Goal: Task Accomplishment & Management: Manage account settings

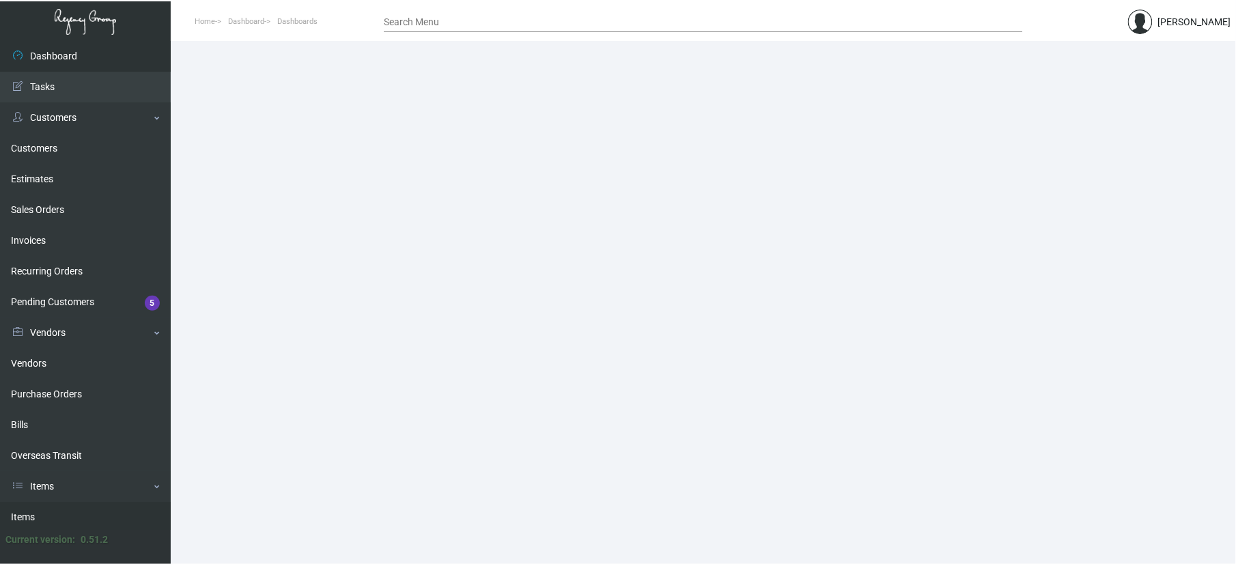
drag, startPoint x: 40, startPoint y: 518, endPoint x: 41, endPoint y: 509, distance: 9.0
click at [40, 516] on link "Items" at bounding box center [85, 517] width 171 height 31
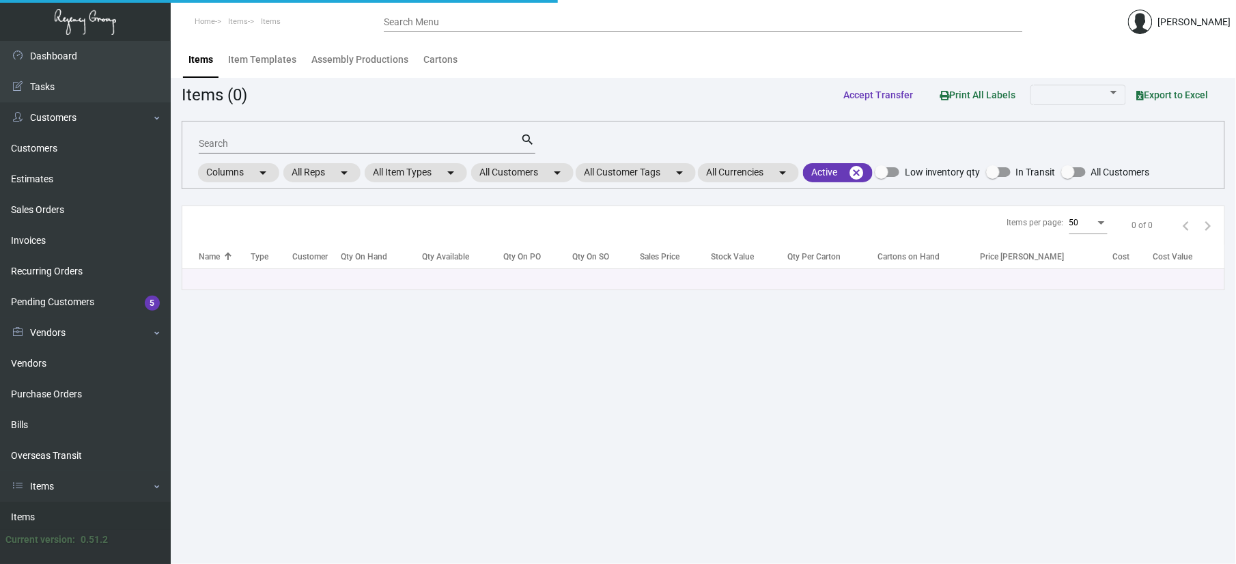
click at [251, 145] on input "Search" at bounding box center [360, 144] width 322 height 11
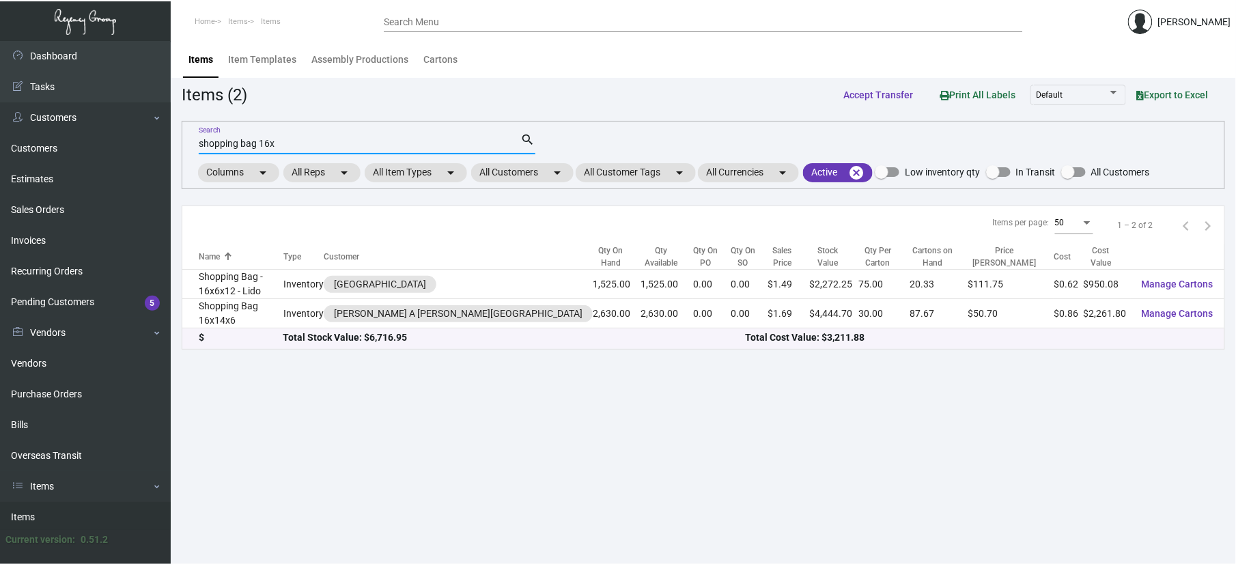
type input "shopping bag 16x"
click at [277, 329] on div "$ Total Stock Value: $6,716.95 Total Cost Value: $3,211.88" at bounding box center [703, 339] width 1042 height 20
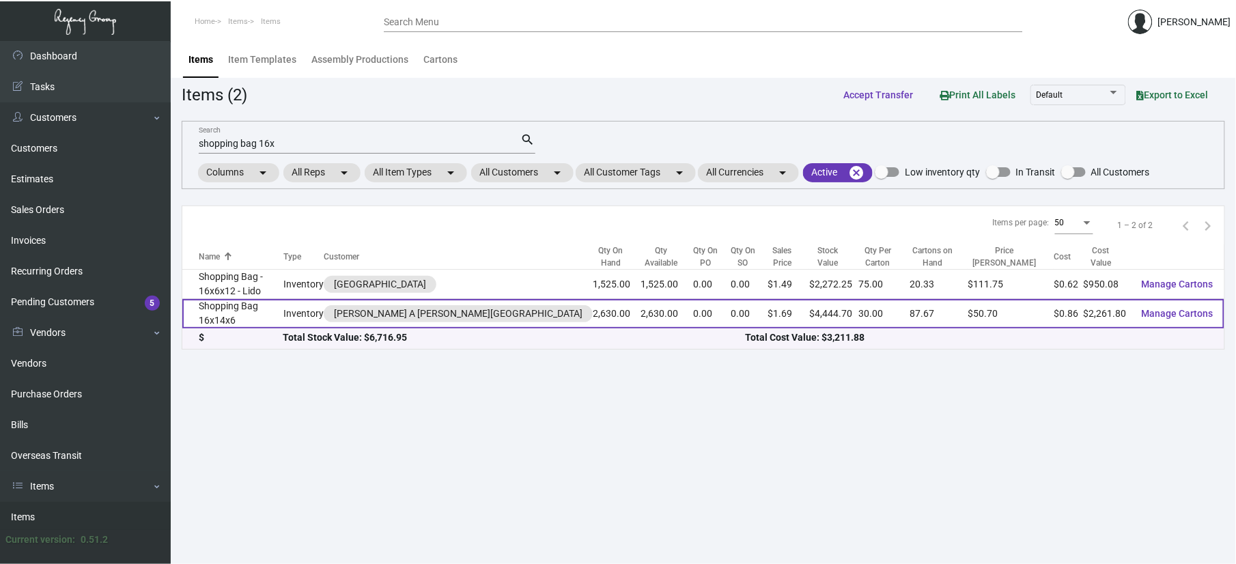
click at [275, 312] on td "Shopping Bag 16x14x6" at bounding box center [232, 313] width 101 height 29
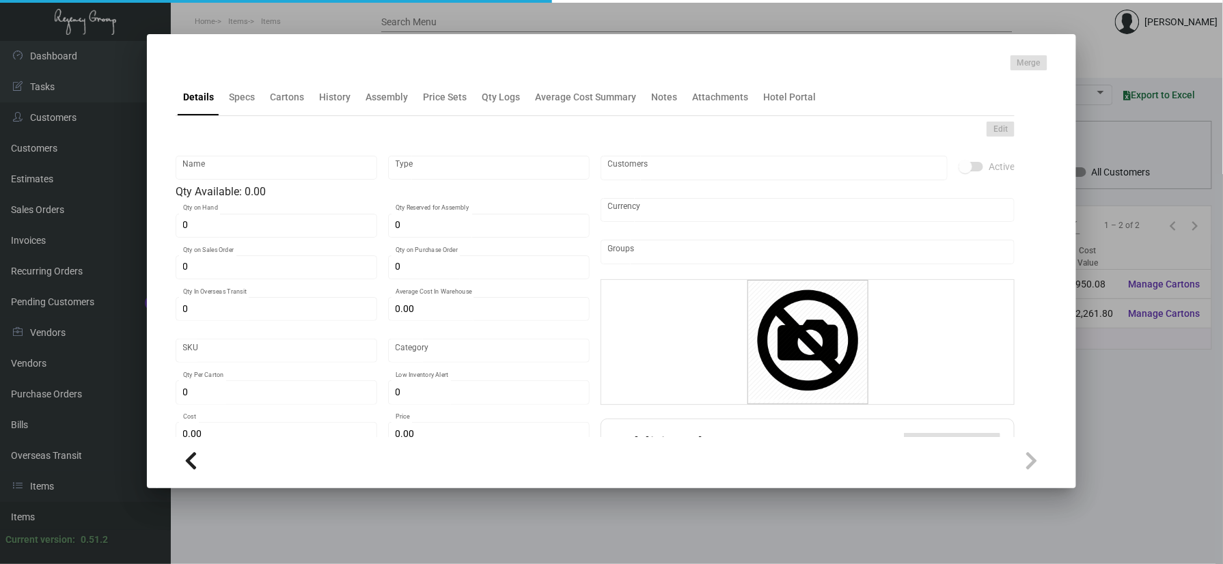
type input "Shopping Bag 16x14x6"
type input "Inventory"
type input "2,630"
type input "$ 0.00"
type input "708"
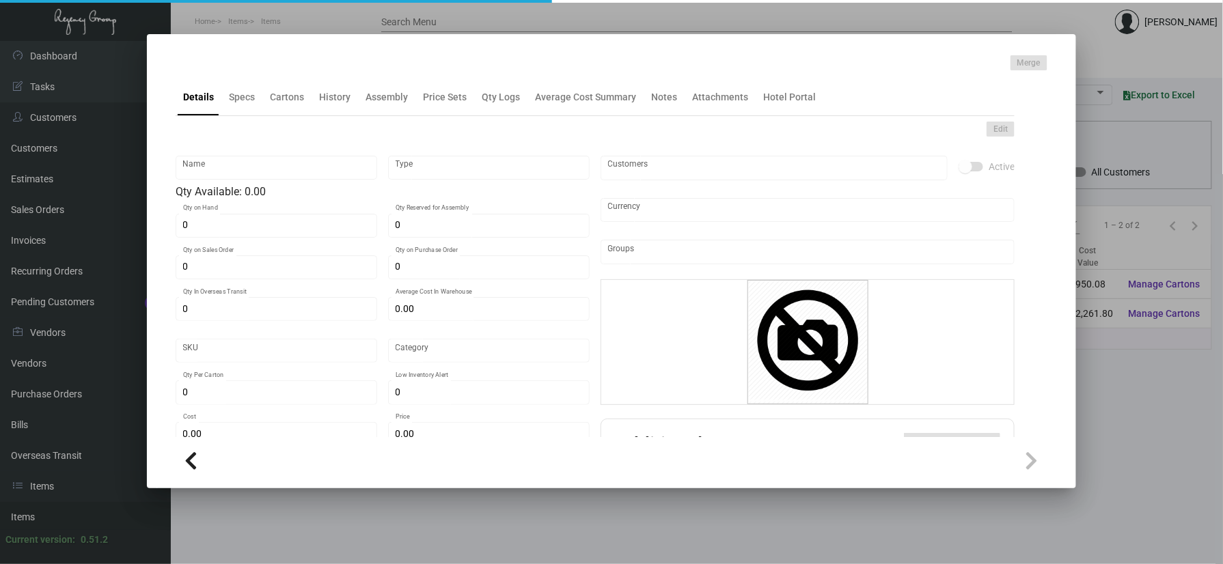
type input "Standard"
type input "30"
type input "1,000"
type input "$ 0.86"
type input "$ 1.69"
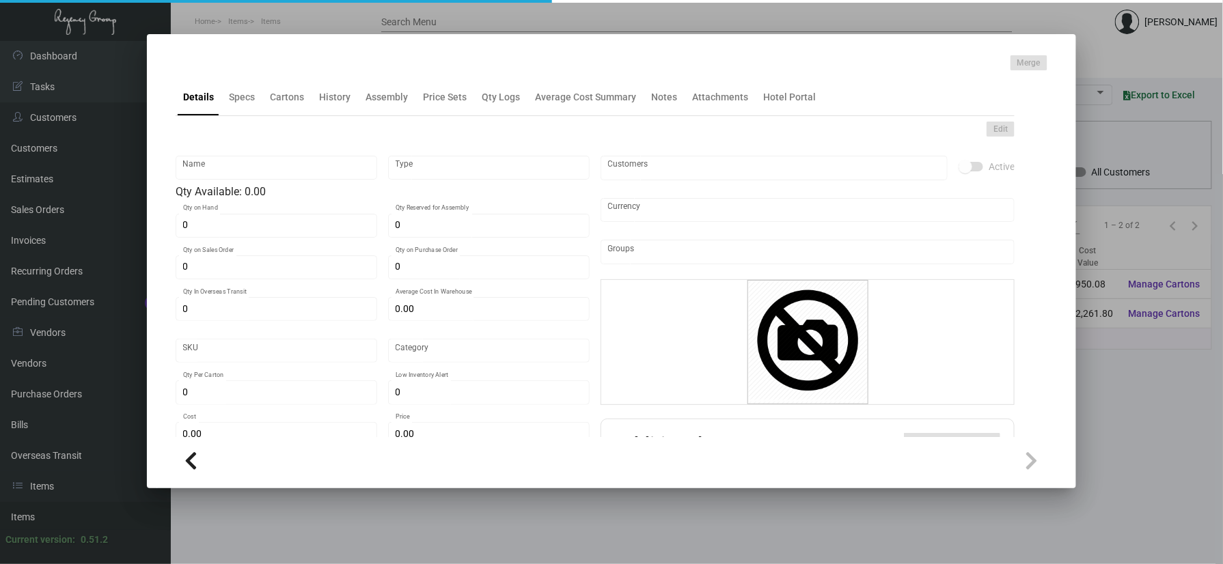
type textarea "Shopping Bag heavy Kraft Stock: Size 16” x 14” x 6” inches, Black custom thick …"
type textarea "Shopping Bag heavy Kraft Stock: Size 16x14x6 inches, Black custom thick materia…"
checkbox input "true"
type input "United States Dollar $"
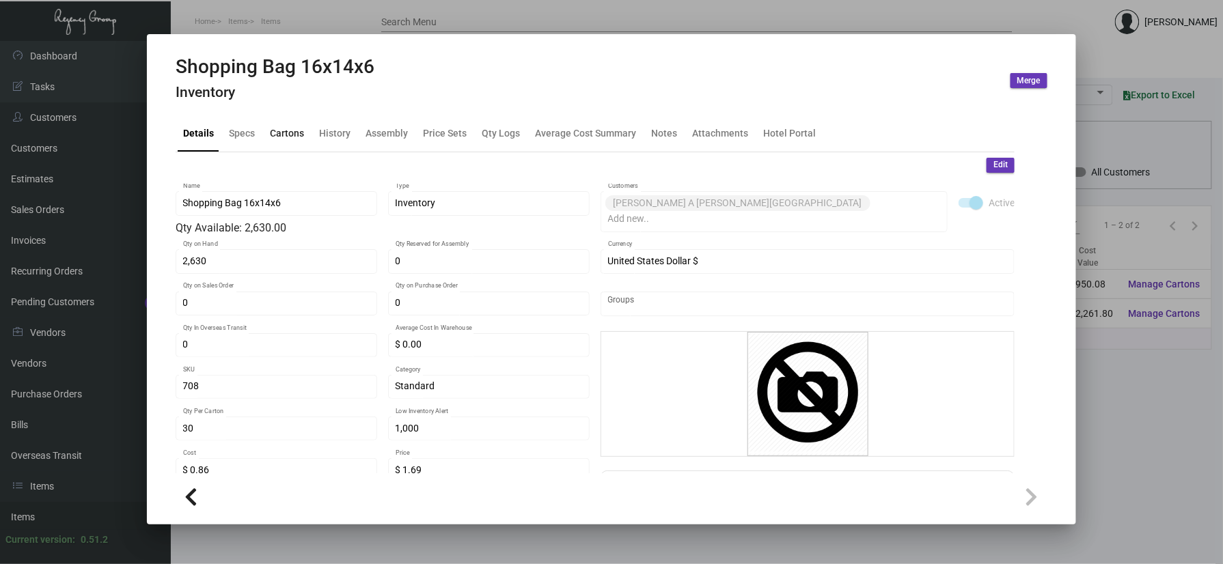
click at [274, 132] on div "Cartons" at bounding box center [287, 133] width 34 height 14
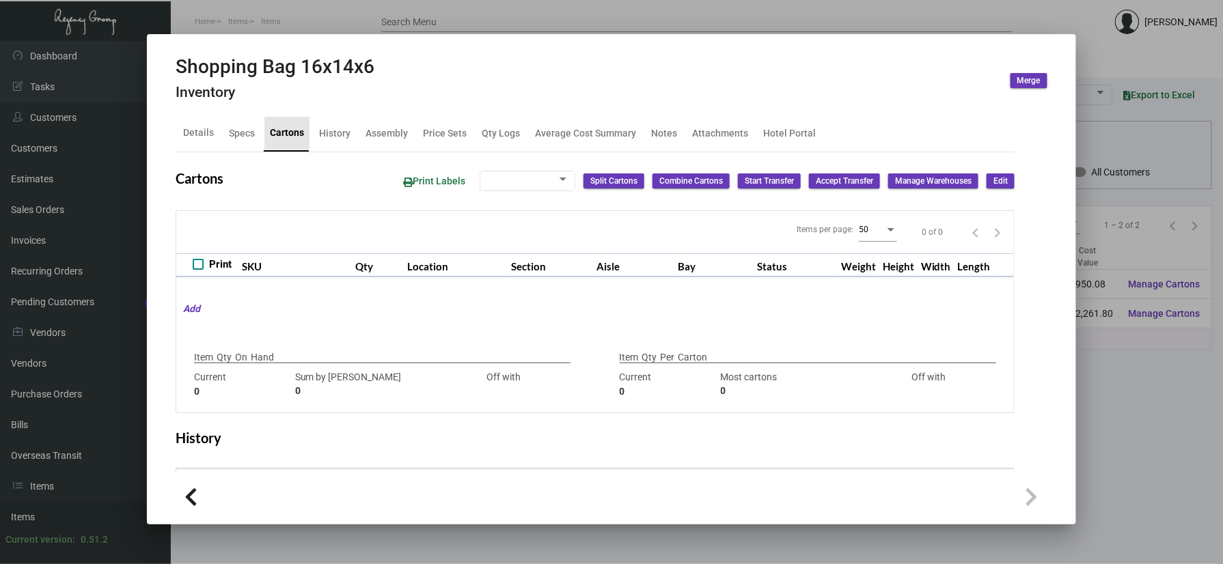
type input "2,630"
type input "100"
type input "+2530"
type input "30"
type input "100"
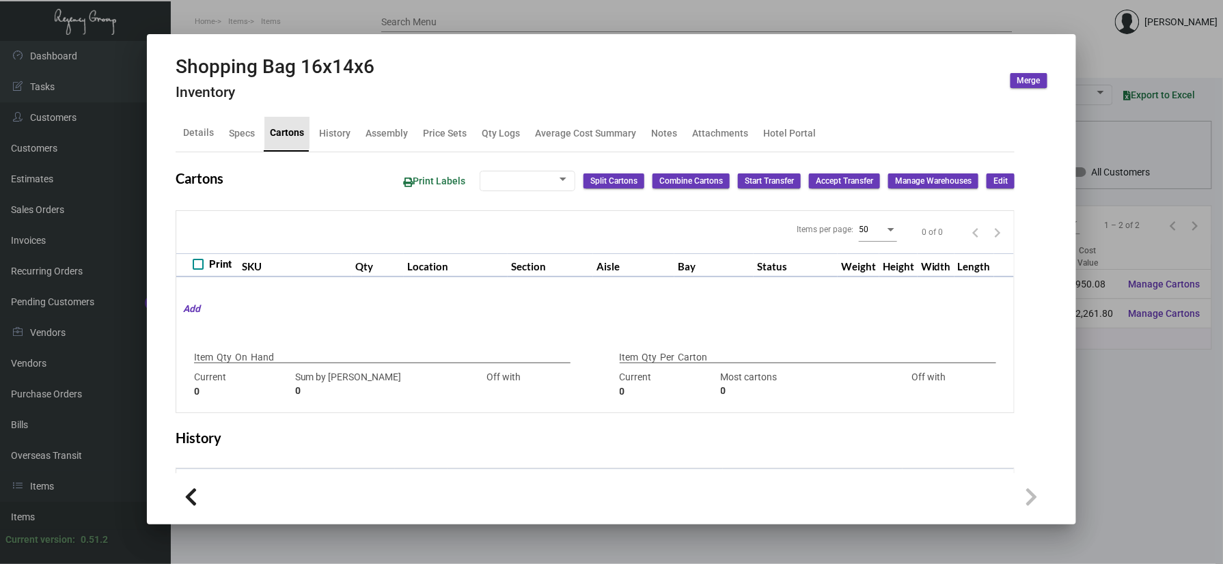
type input "-70"
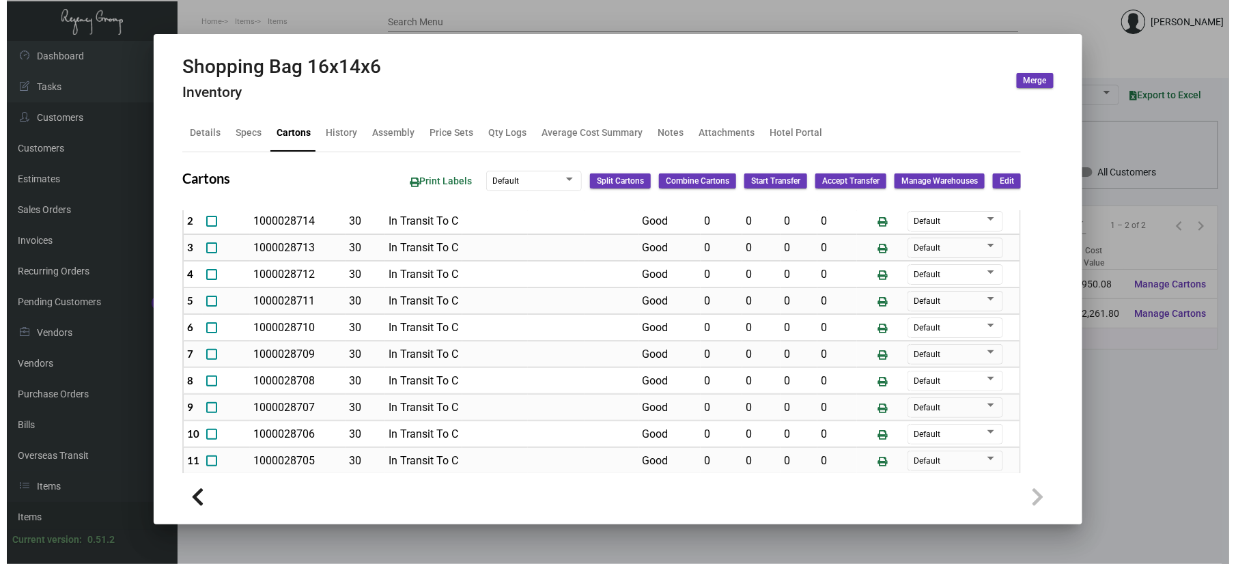
scroll to position [58, 0]
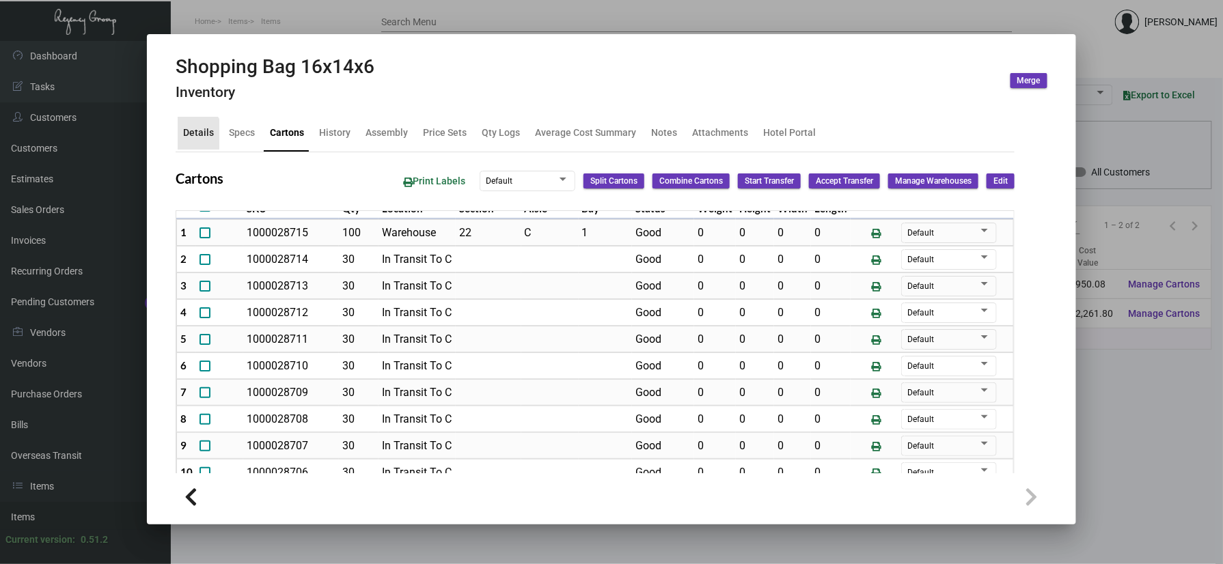
click at [191, 135] on div "Details" at bounding box center [198, 133] width 31 height 14
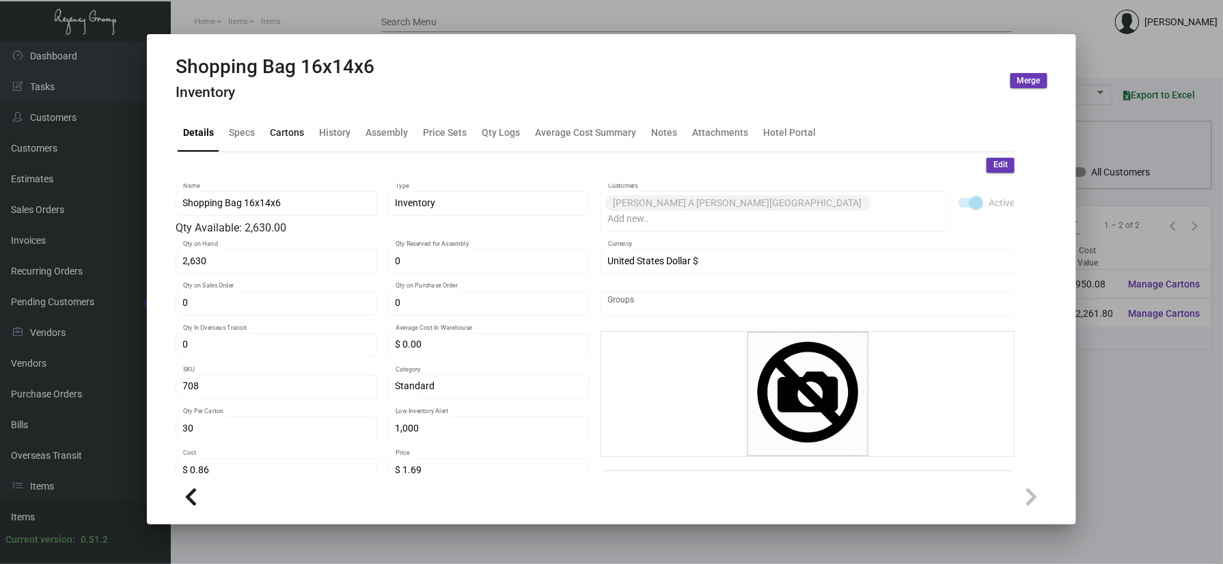
click at [291, 126] on div "Cartons" at bounding box center [287, 133] width 34 height 14
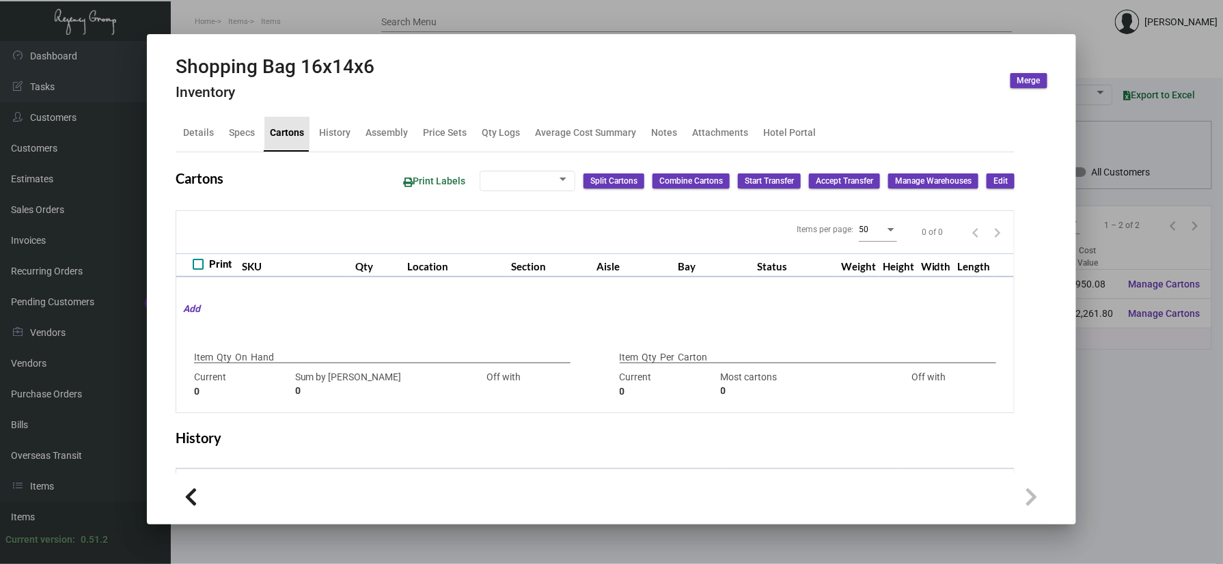
type input "2,630"
type input "100"
type input "+2530"
type input "30"
type input "100"
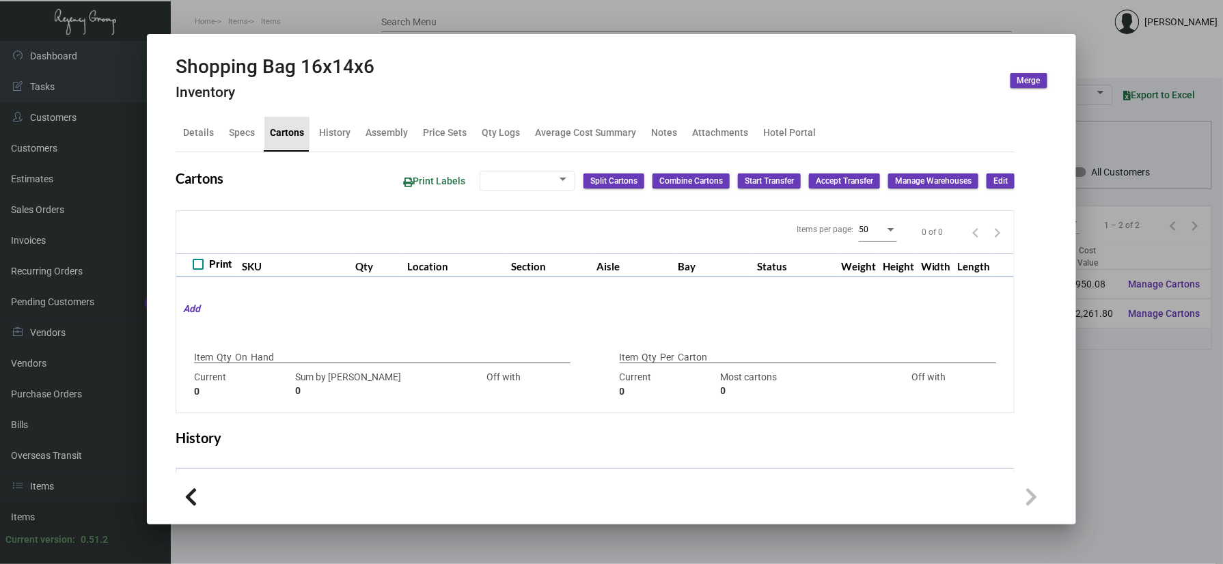
type input "-70"
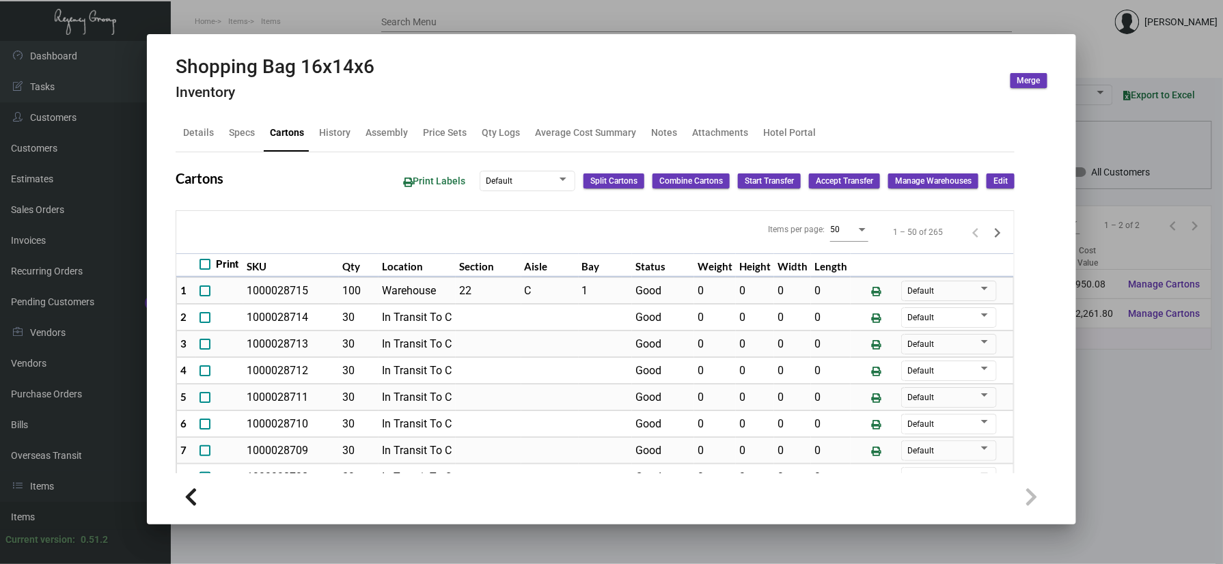
click at [250, 27] on div at bounding box center [611, 282] width 1223 height 564
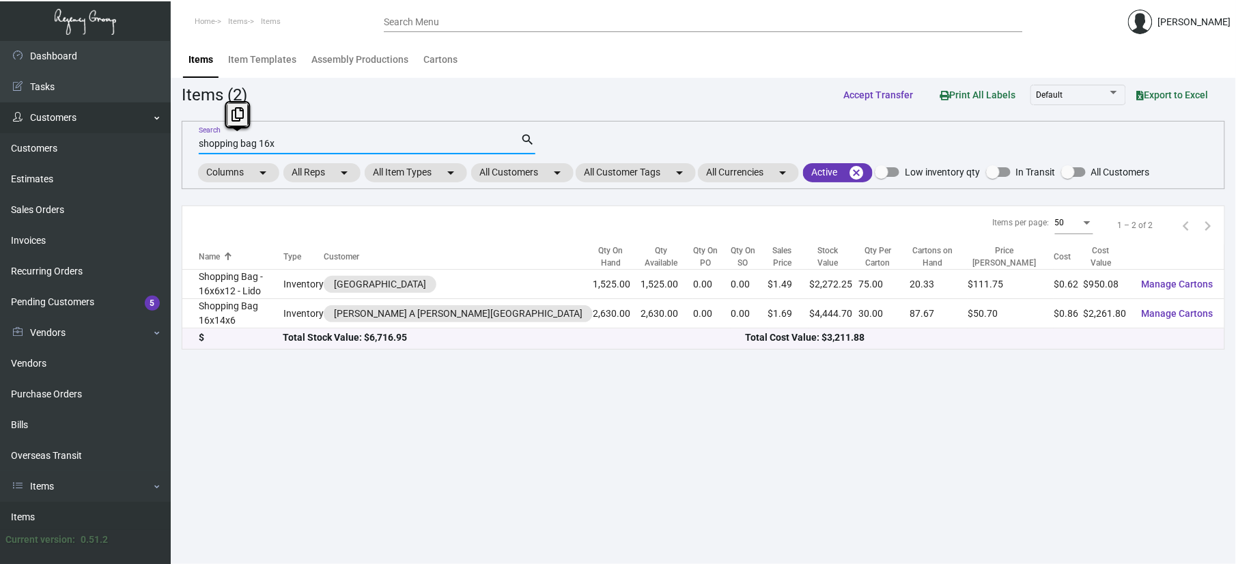
drag, startPoint x: 329, startPoint y: 148, endPoint x: 115, endPoint y: 121, distance: 216.2
click at [131, 149] on div "Dashboard Dashboard Tasks Customers Customers Estimates Sales Orders Invoices R…" at bounding box center [618, 302] width 1236 height 523
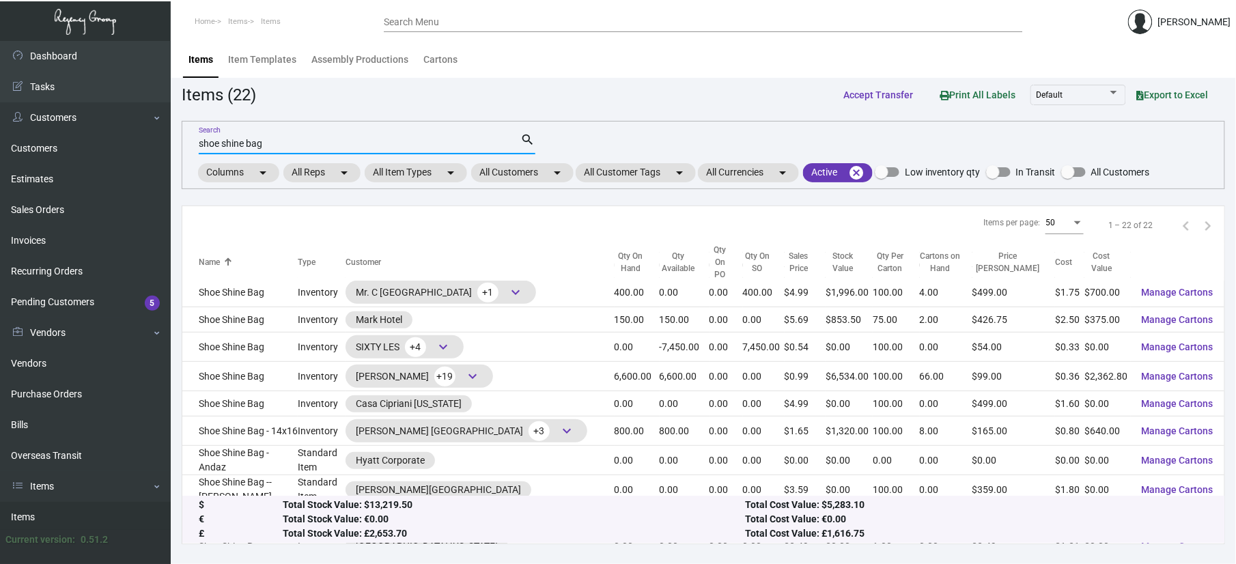
scroll to position [273, 0]
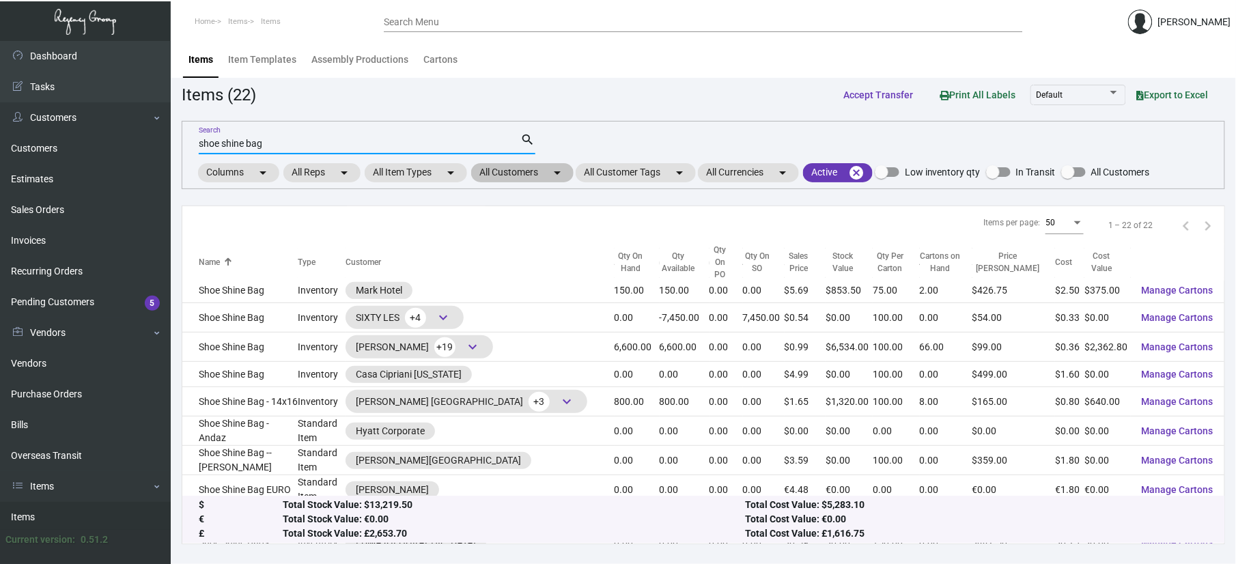
type input "shoe shine bag"
click at [525, 172] on mat-chip "All Customers arrow_drop_down" at bounding box center [522, 172] width 102 height 19
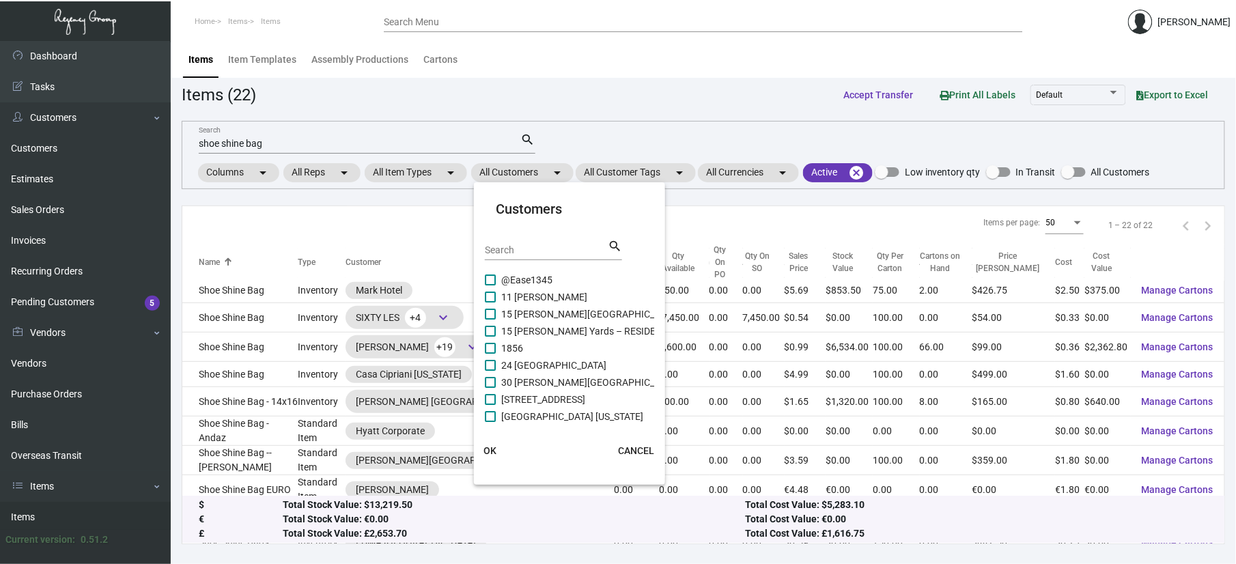
click at [519, 247] on input "Search" at bounding box center [546, 250] width 123 height 11
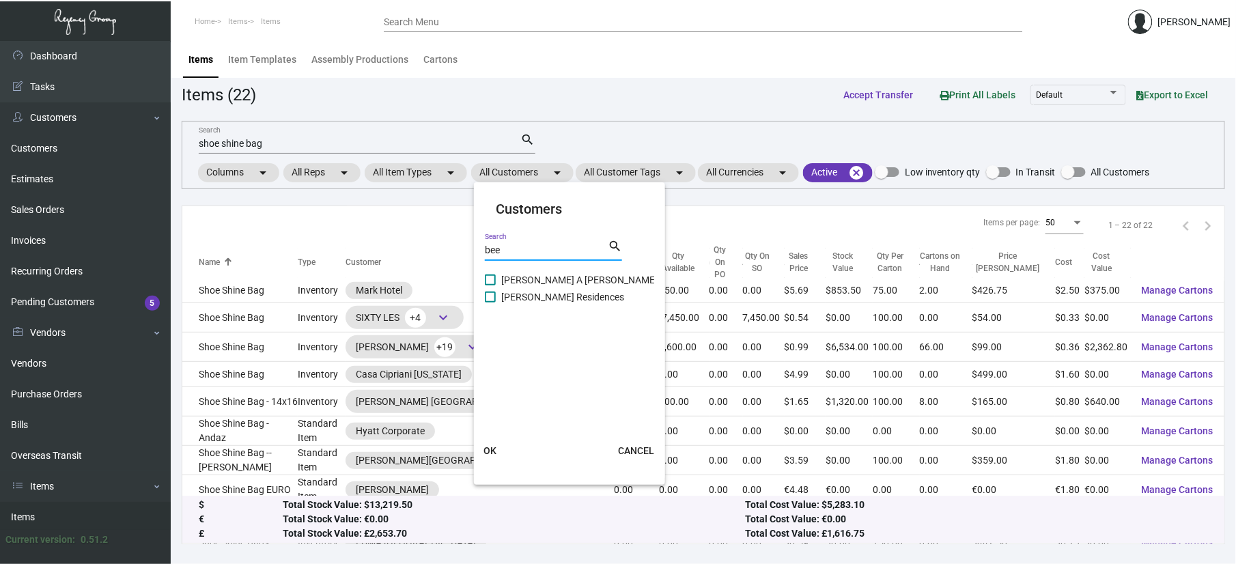
type input "bee"
click at [544, 282] on span "[PERSON_NAME] A [PERSON_NAME][GEOGRAPHIC_DATA]" at bounding box center [625, 280] width 249 height 16
click at [490, 285] on input "[PERSON_NAME] A [PERSON_NAME][GEOGRAPHIC_DATA]" at bounding box center [490, 285] width 1 height 1
checkbox input "true"
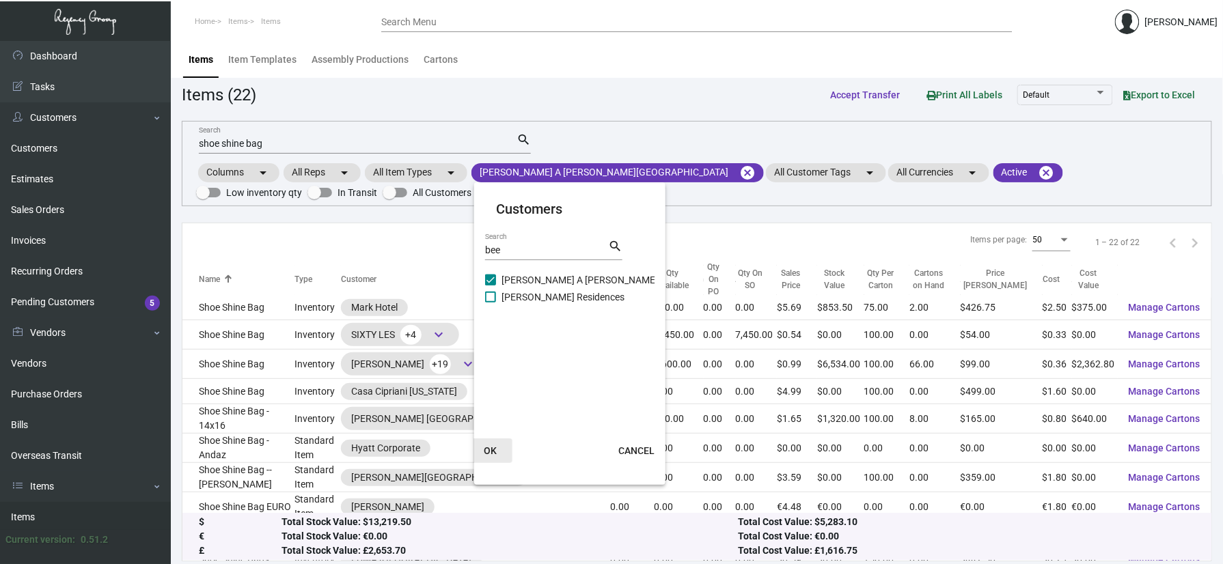
click at [485, 457] on button "OK" at bounding box center [491, 450] width 44 height 25
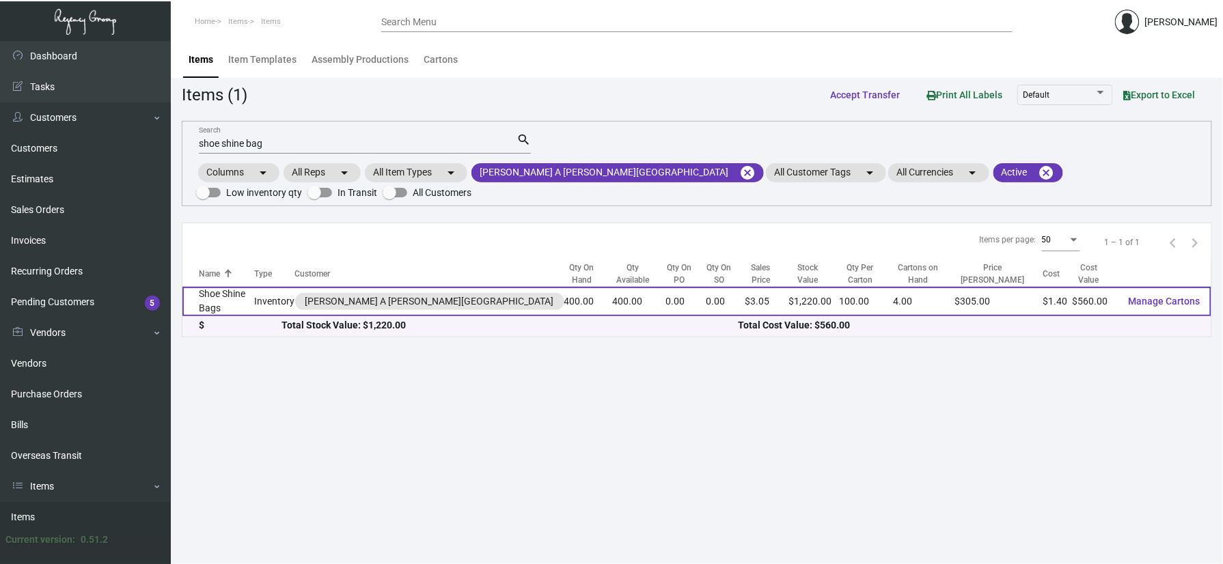
scroll to position [0, 0]
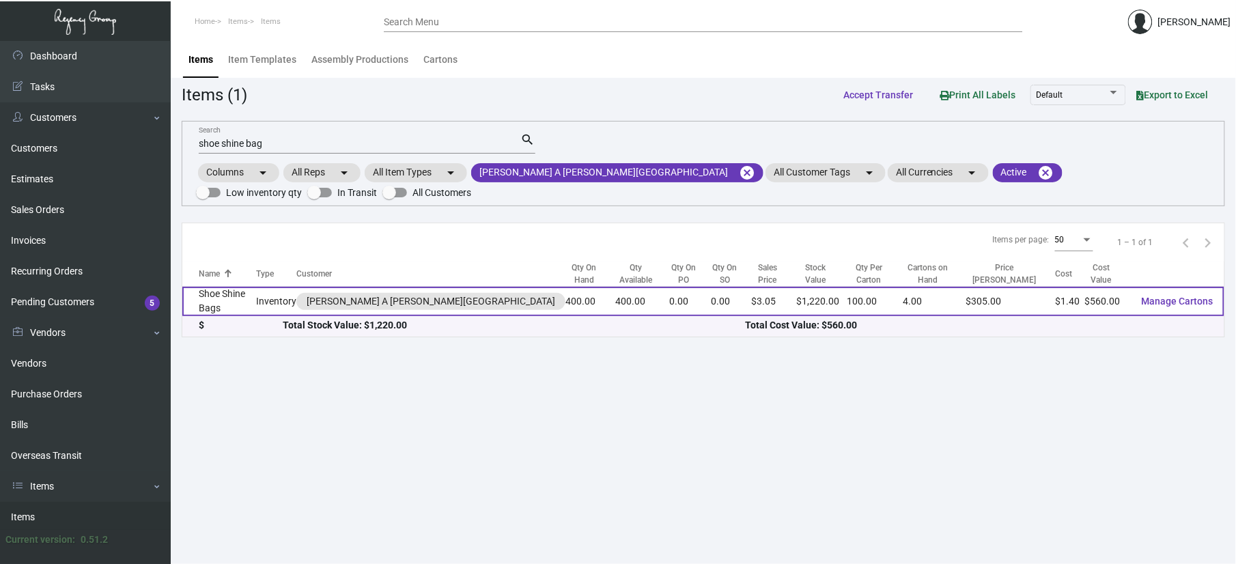
click at [277, 302] on td "Inventory" at bounding box center [276, 301] width 40 height 29
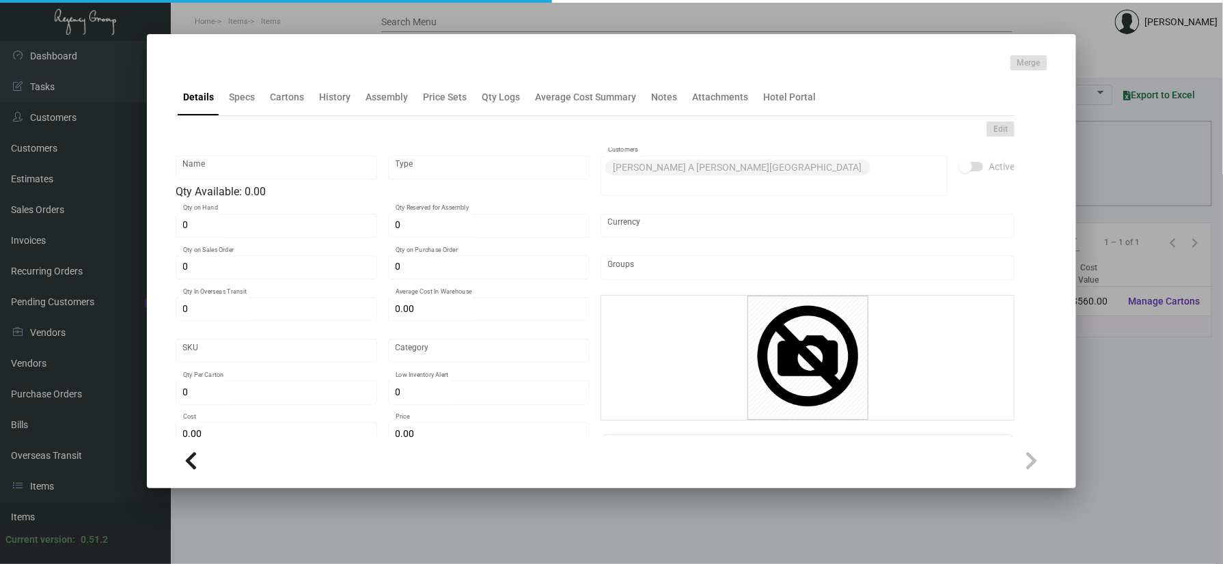
type input "Shoe Shine Bags"
type input "Inventory"
type input "400"
type input "$ 1.40"
type input "707"
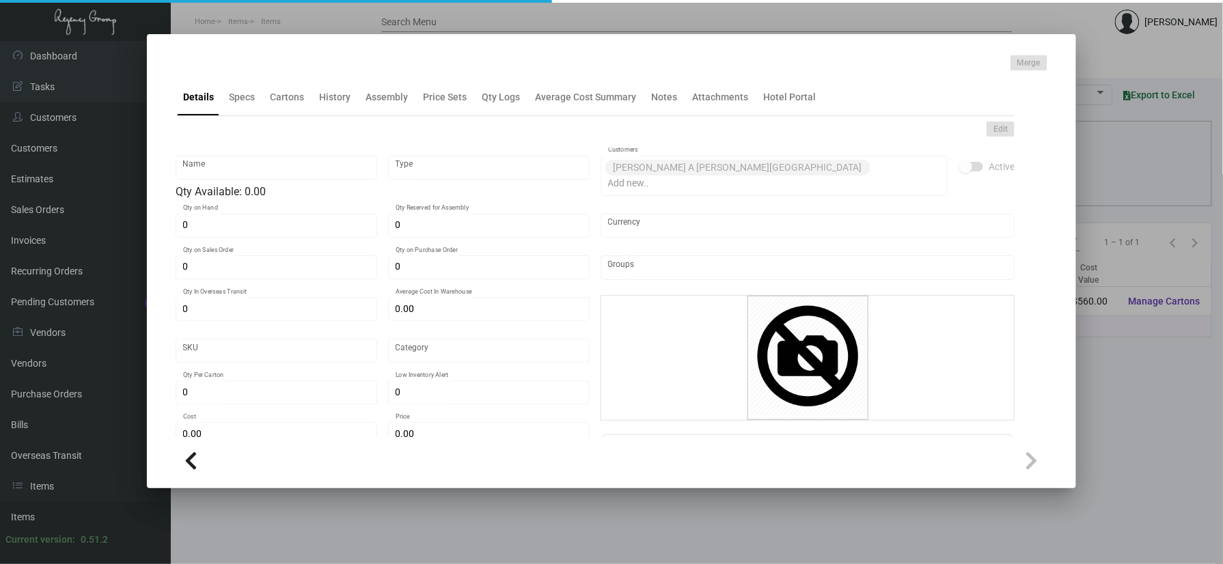
type input "Standard"
type input "100"
type input "$ 1.40"
type input "$ 3.05"
type textarea "[PERSON_NAME] Shoe Shine Bags: Size 13.5" X 15" made of 12oz. Natural Canvas Ma…"
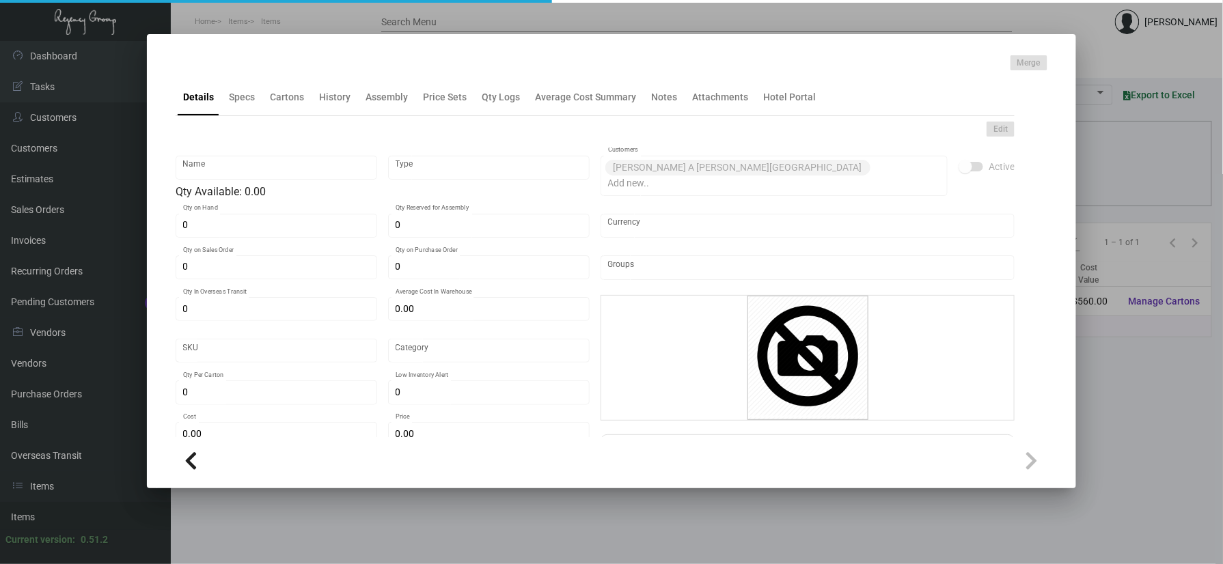
type textarea "[PERSON_NAME] Shoe Shine Bags: Size 13.5" X 15" made of 12oz. Natural Canvas Ma…"
checkbox input "true"
type input "United States Dollar $"
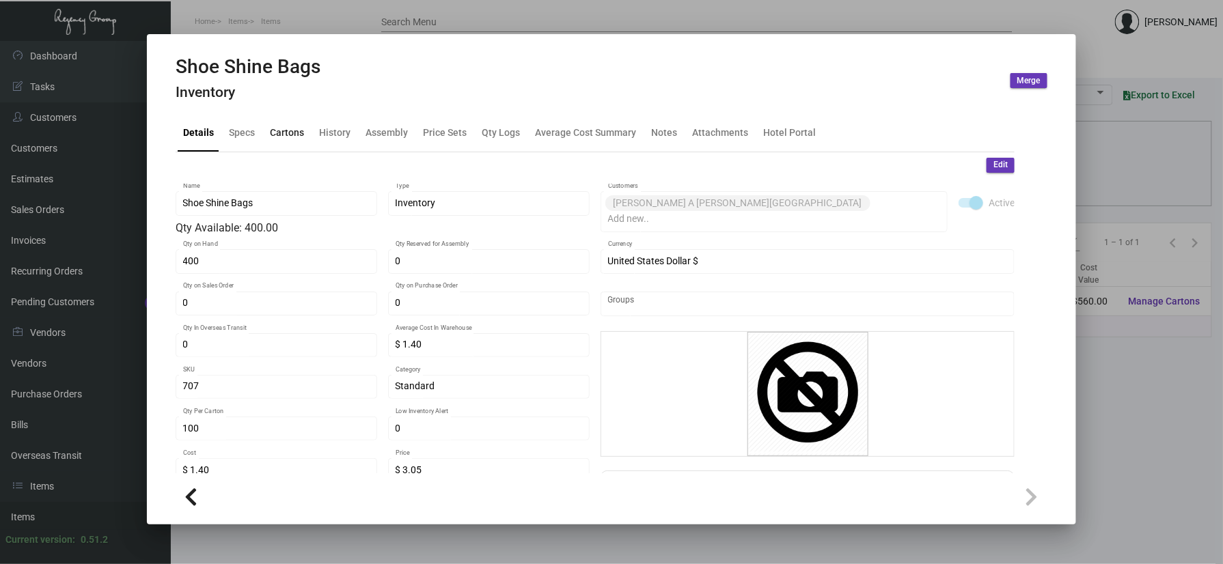
click at [298, 137] on div "Cartons" at bounding box center [287, 133] width 34 height 14
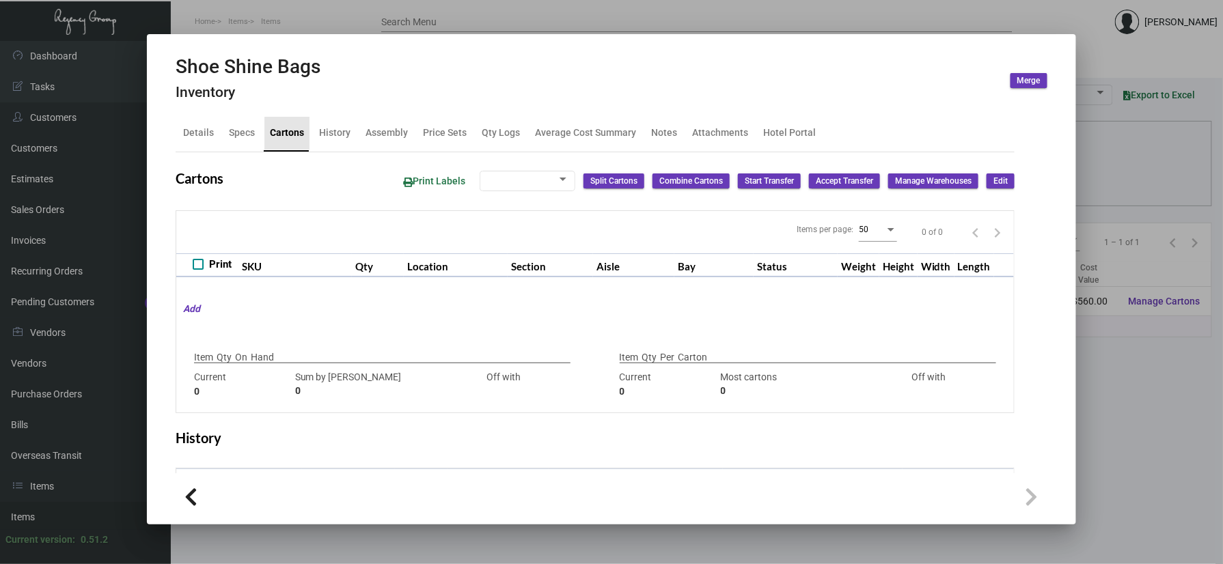
type input "400"
type input "0"
type input "100"
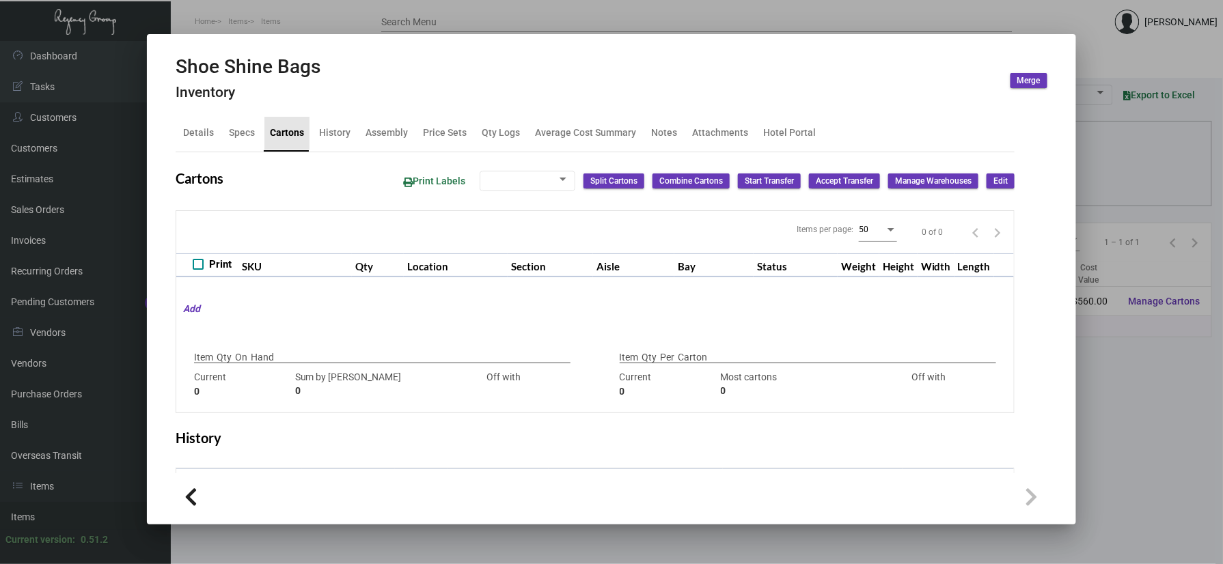
type input "0"
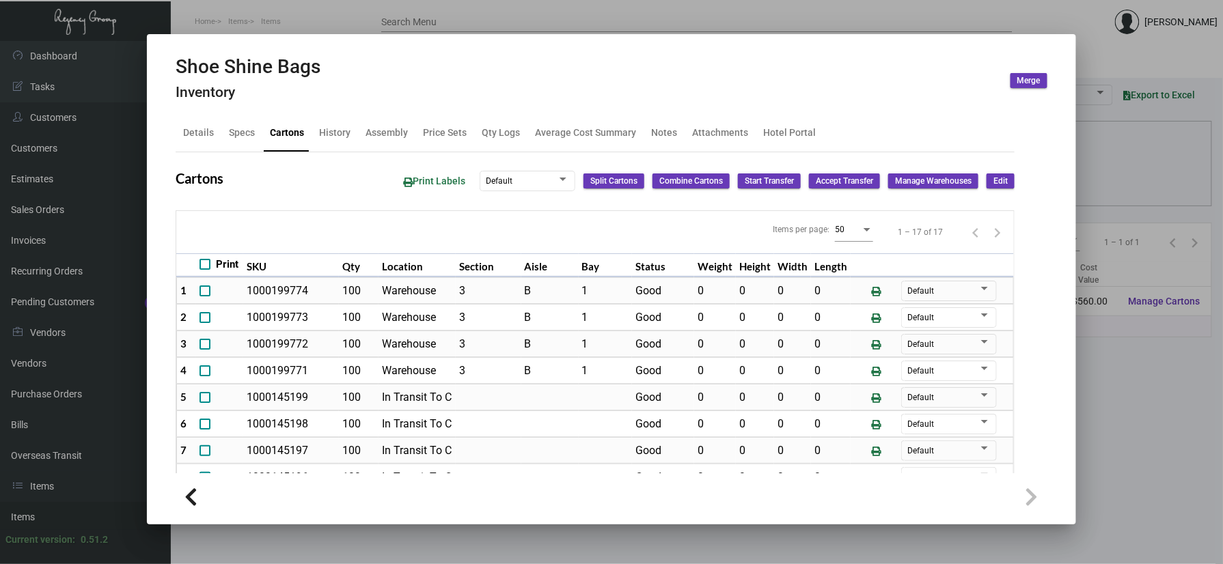
click at [320, 34] on mat-dialog-container "Shoe Shine Bags Inventory Merge Details Specs Cartons History Assembly Price Se…" at bounding box center [611, 279] width 929 height 490
click at [318, 9] on div at bounding box center [611, 282] width 1223 height 564
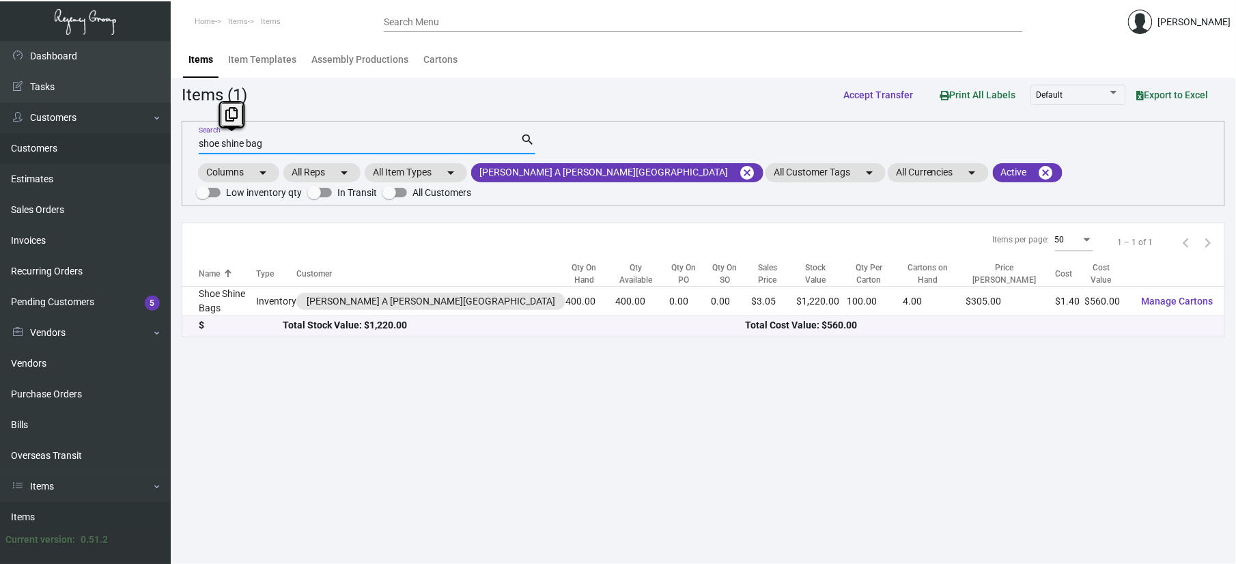
drag, startPoint x: 293, startPoint y: 139, endPoint x: 113, endPoint y: 139, distance: 179.6
click at [113, 139] on div "Dashboard Dashboard Tasks Customers Customers Estimates Sales Orders Invoices R…" at bounding box center [618, 302] width 1236 height 523
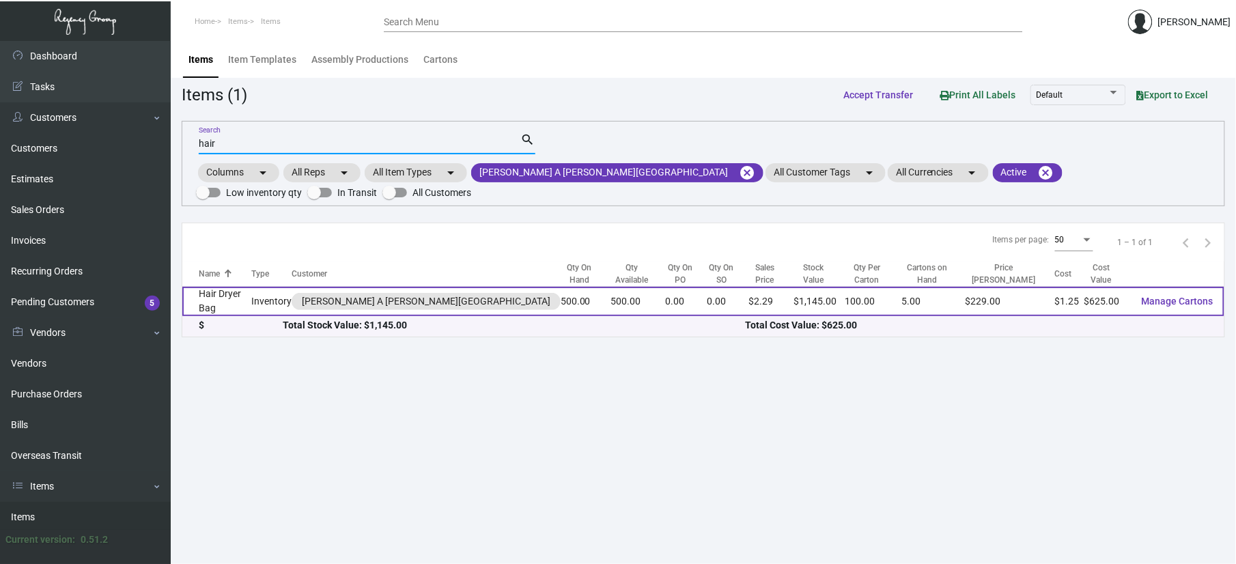
type input "hair"
click at [247, 309] on td "Hair Dryer Bag" at bounding box center [216, 301] width 69 height 29
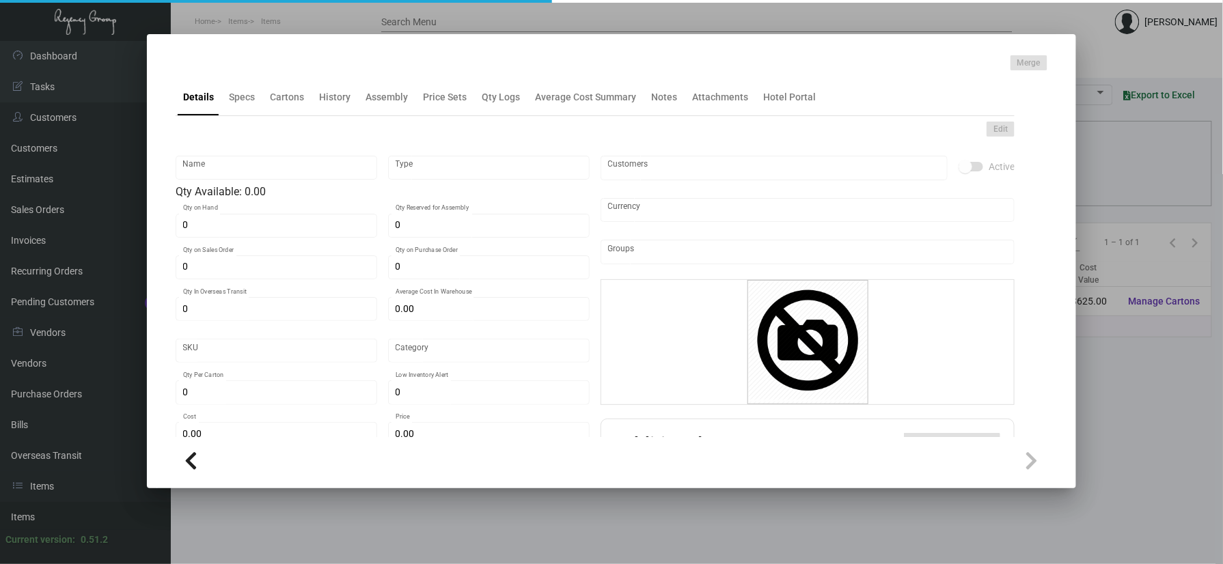
type input "Hair Dryer Bag"
type input "Inventory"
type input "500"
type input "$ 1.25"
type input "699"
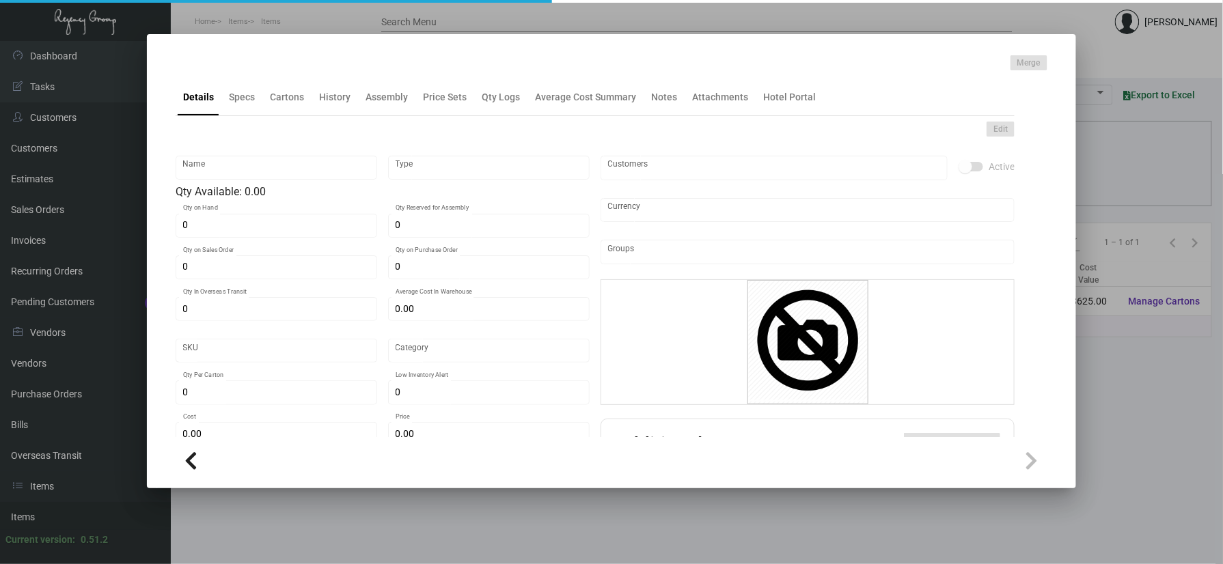
type input "Standard"
type input "100"
type input "250"
type input "$ 1.25"
type input "$ 2.29"
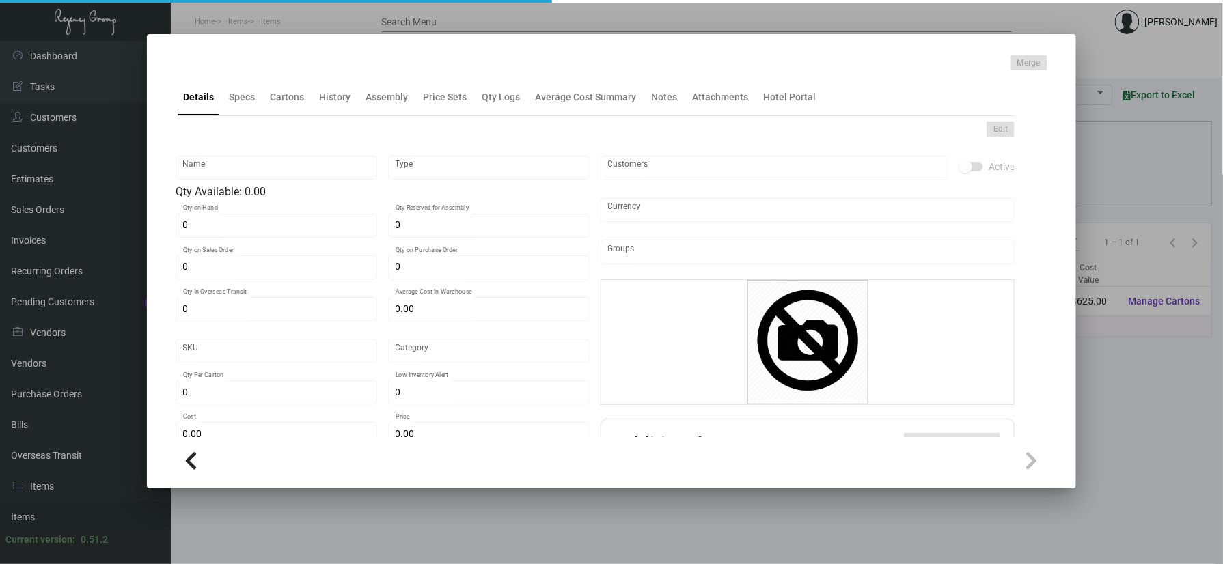
type textarea "[PERSON_NAME] Hair Dryer Bag: Size 11" x 14" made of 12 Oz. Natural Canvas Mate…"
checkbox input "true"
type input "United States Dollar $"
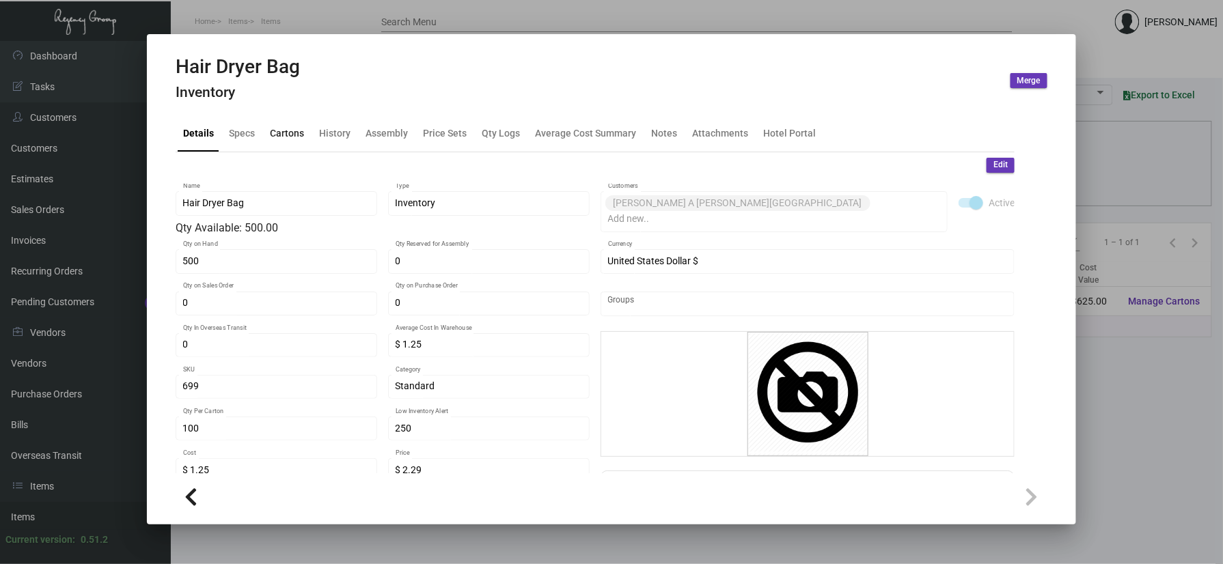
click at [292, 142] on div "Cartons" at bounding box center [286, 133] width 45 height 33
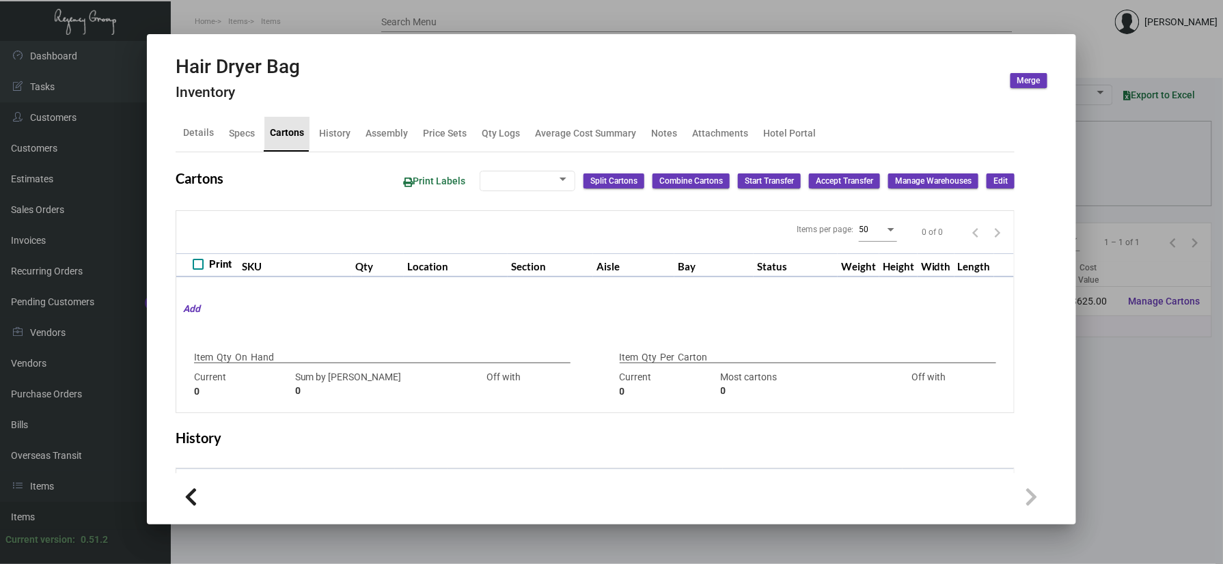
type input "500"
type input "0"
type input "100"
type input "200"
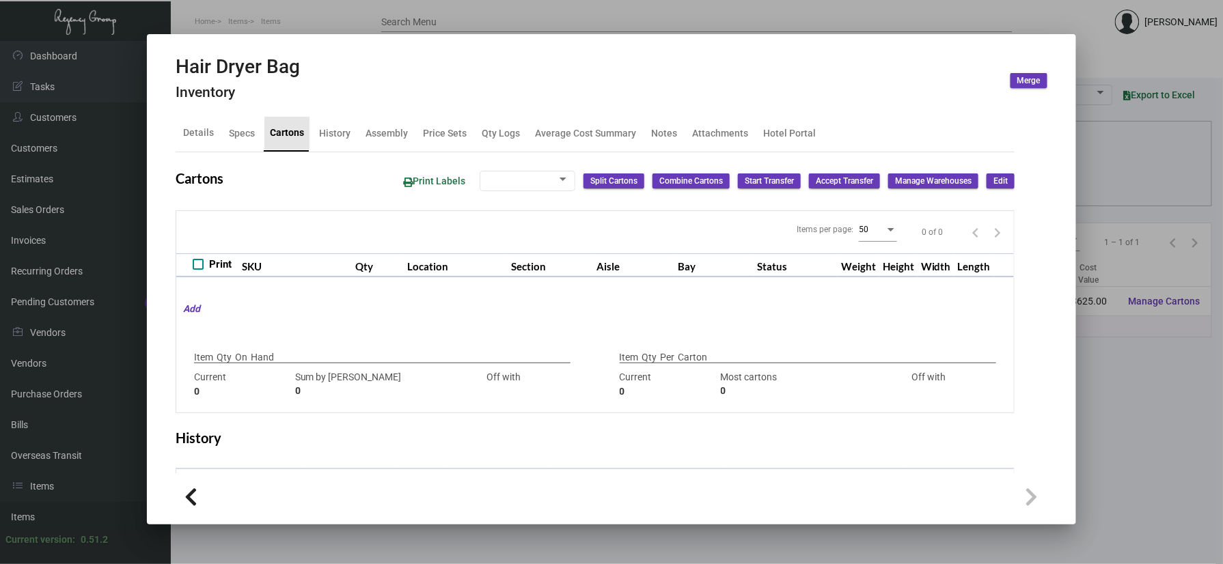
type input "-100"
